Goal: Information Seeking & Learning: Learn about a topic

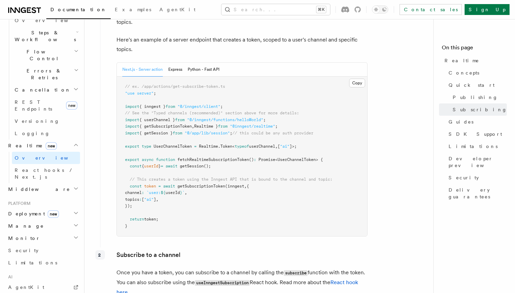
scroll to position [272, 0]
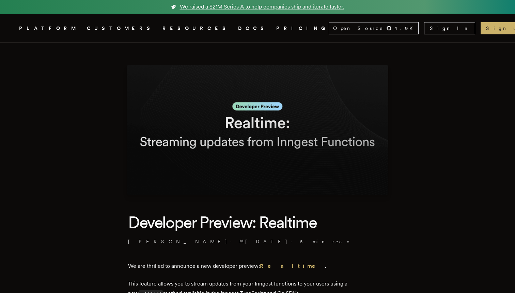
drag, startPoint x: 273, startPoint y: 136, endPoint x: 131, endPoint y: 222, distance: 166.5
copy div "Developer Preview: Realtime Charly Poly · 5/21/2025 · 6 min read We are thrille…"
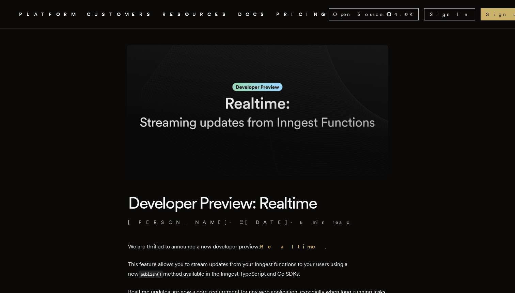
click at [336, 216] on header "Developer Preview: Realtime Charly Poly · 5/21/2025 · 6 min read" at bounding box center [257, 209] width 259 height 33
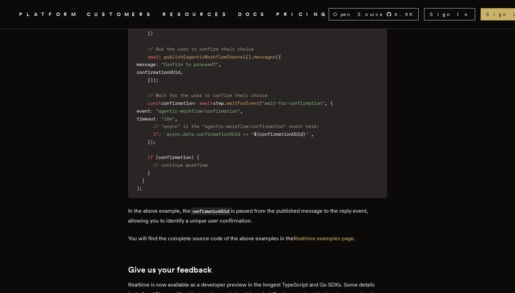
scroll to position [2045, 0]
click at [327, 235] on link "Realtime examples page" at bounding box center [324, 238] width 60 height 6
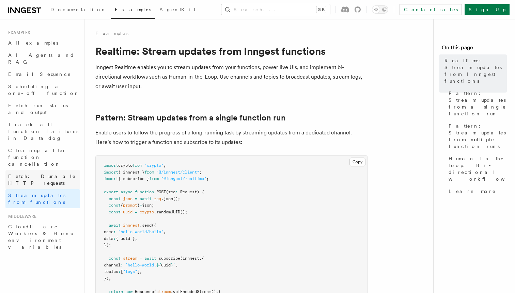
click at [49, 174] on span "Fetch: Durable HTTP requests" at bounding box center [42, 180] width 68 height 12
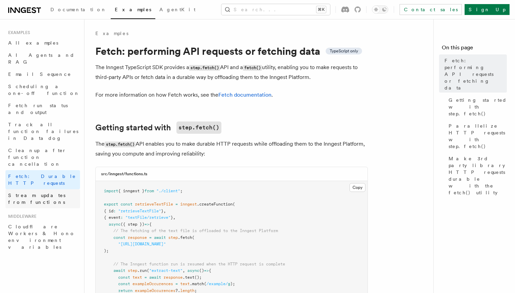
click at [49, 193] on span "Stream updates from functions" at bounding box center [36, 199] width 57 height 12
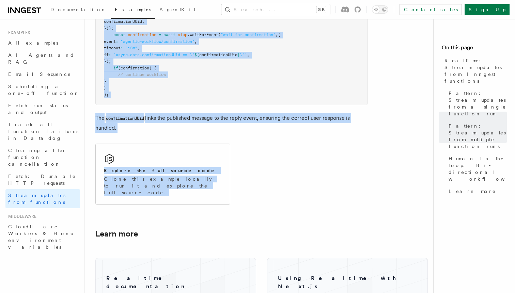
scroll to position [1610, 0]
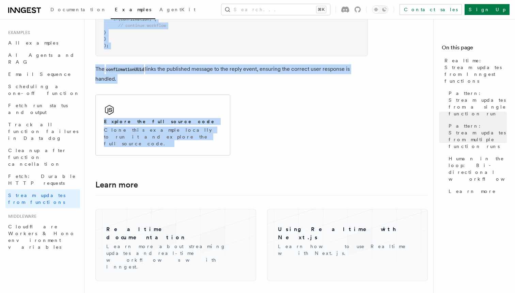
drag, startPoint x: 92, startPoint y: 48, endPoint x: 217, endPoint y: 156, distance: 165.3
copy article "Realtime: Stream updates from Inngest functions Inngest Realtime enables you to…"
